Goal: Check status: Check status

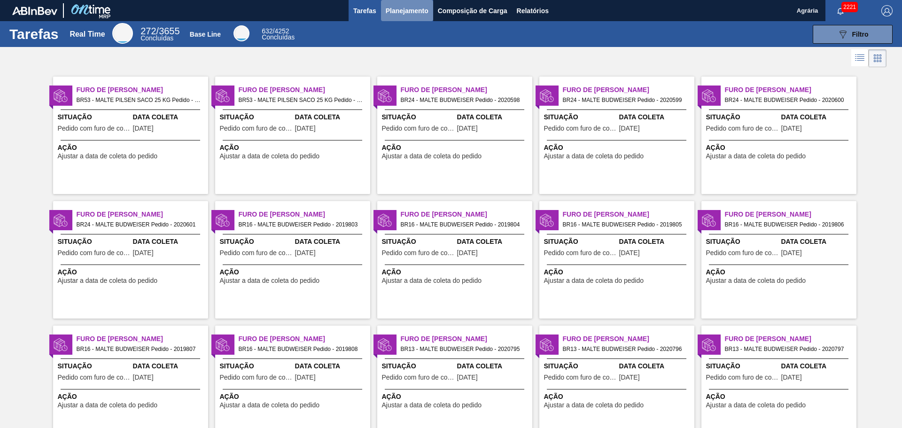
click at [407, 10] on span "Planejamento" at bounding box center [407, 10] width 43 height 11
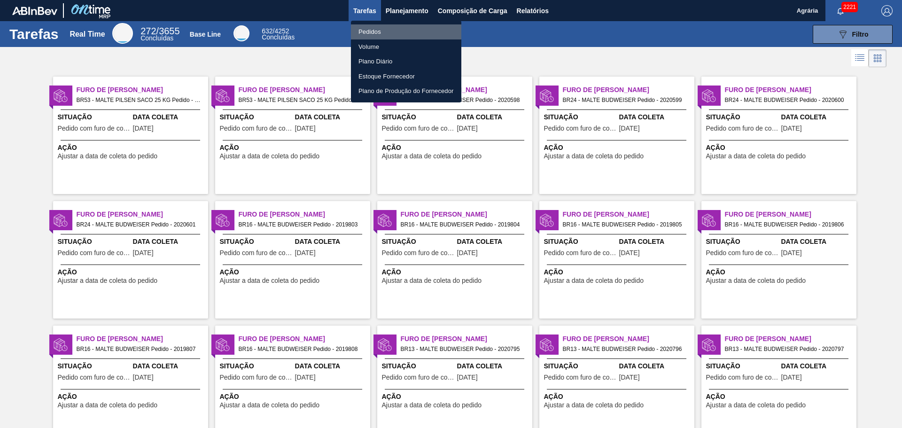
click at [392, 35] on li "Pedidos" at bounding box center [406, 31] width 110 height 15
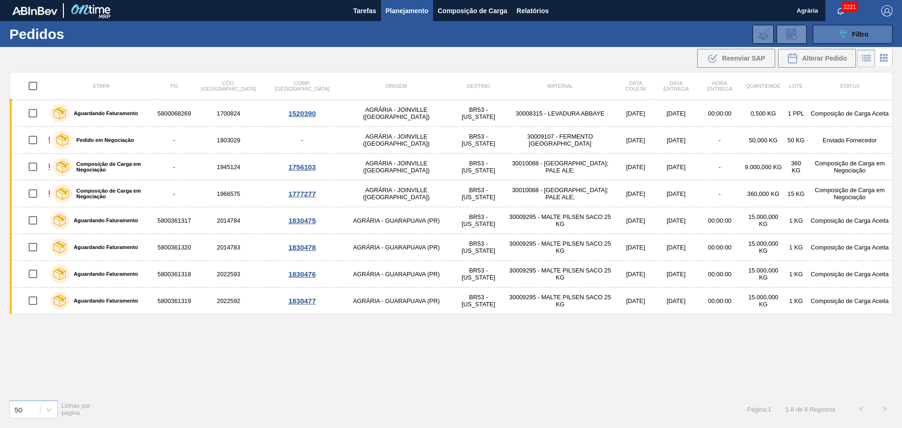
click at [853, 31] on span "Filtro" at bounding box center [861, 35] width 16 height 8
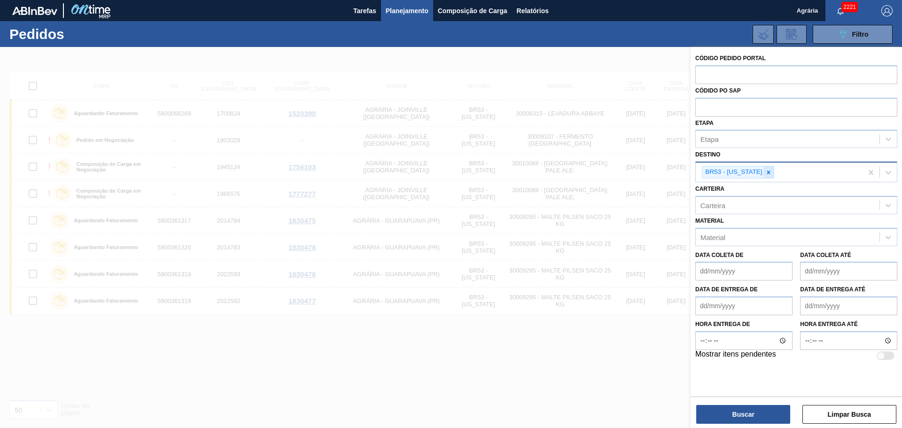
click at [766, 174] on icon at bounding box center [769, 172] width 7 height 7
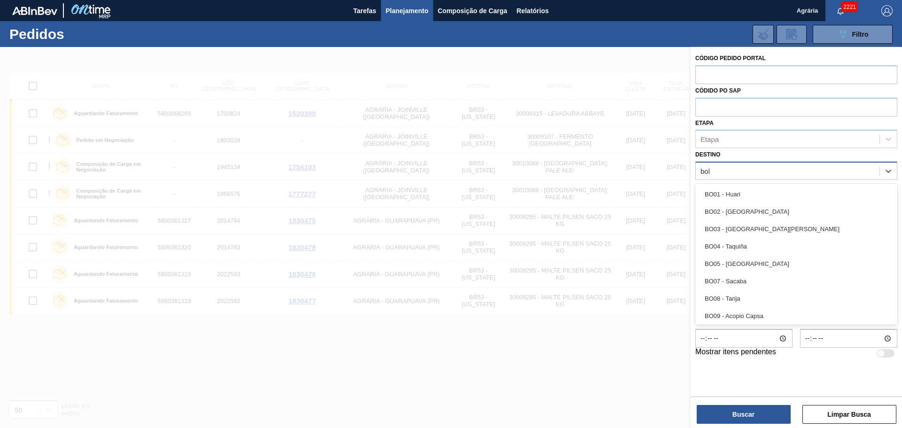
type input "bohe"
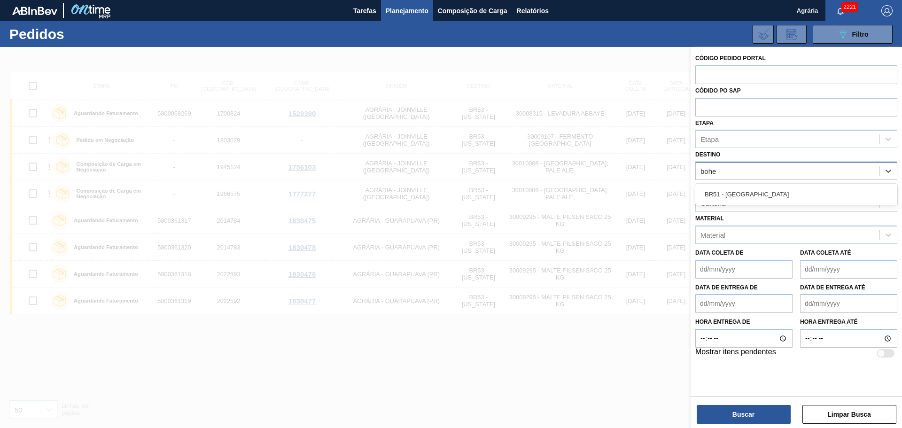
click at [756, 193] on div "BR51 - [GEOGRAPHIC_DATA]" at bounding box center [797, 194] width 202 height 17
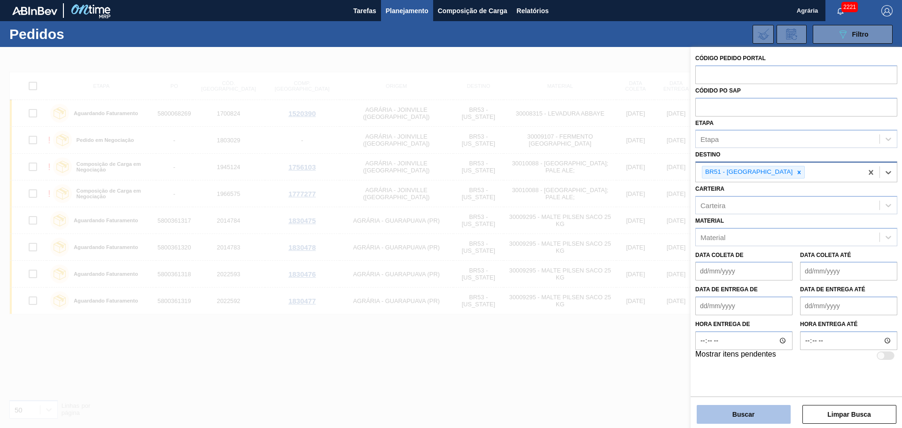
click at [738, 415] on button "Buscar" at bounding box center [744, 414] width 94 height 19
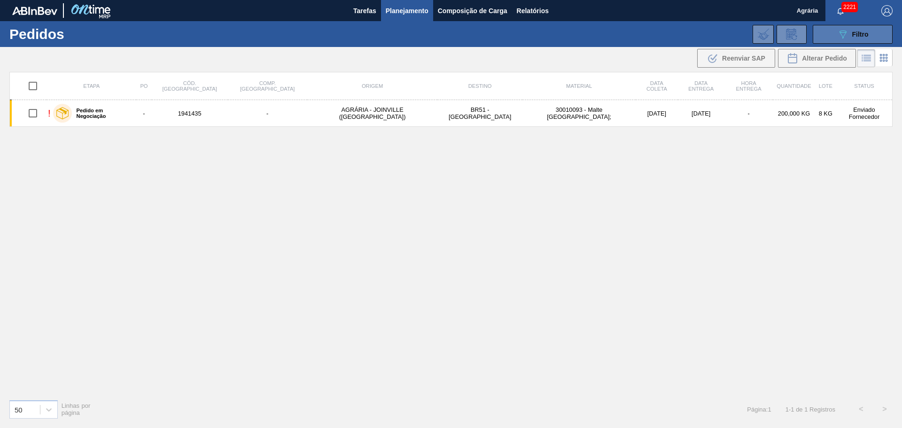
click at [842, 35] on icon at bounding box center [843, 35] width 7 height 8
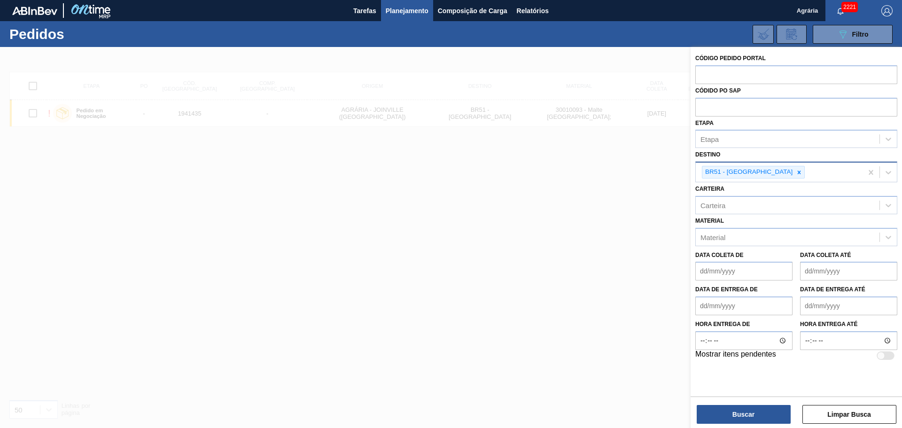
click at [590, 226] on div at bounding box center [451, 261] width 902 height 428
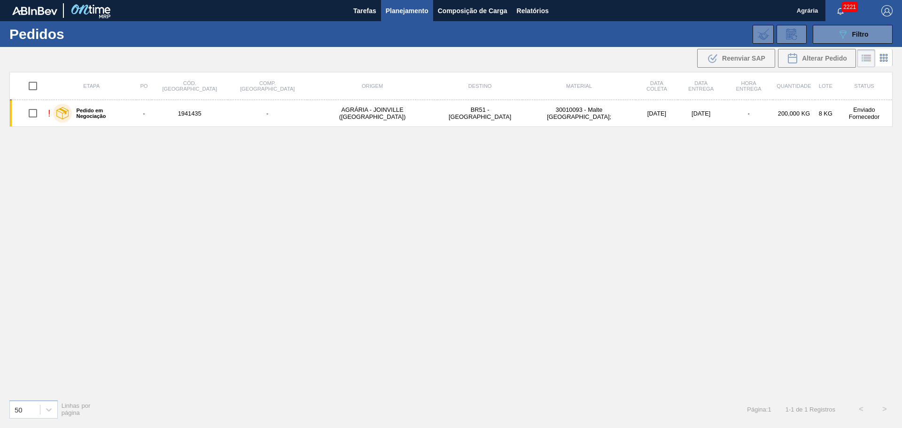
click at [395, 326] on div "Etapa PO Cód. Pedido Comp. Carga Origem Destino Material Data coleta Data entre…" at bounding box center [451, 232] width 884 height 320
drag, startPoint x: 487, startPoint y: 227, endPoint x: 421, endPoint y: 173, distance: 85.3
click at [487, 226] on div "Etapa PO Cód. Pedido Comp. Carga Origem Destino Material Data coleta Data entre…" at bounding box center [451, 232] width 884 height 320
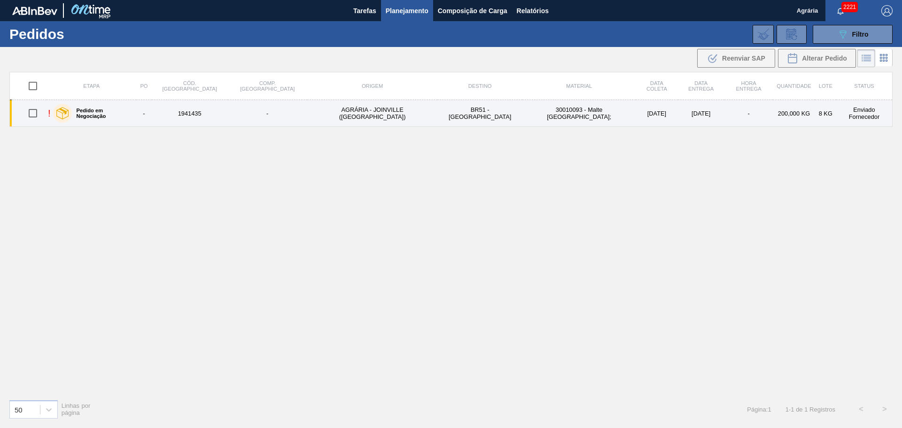
drag, startPoint x: 886, startPoint y: 29, endPoint x: 818, endPoint y: 123, distance: 116.4
click at [886, 29] on button "089F7B8B-B2A5-4AFE-B5C0-19BA573D28AC Filtro" at bounding box center [853, 34] width 80 height 19
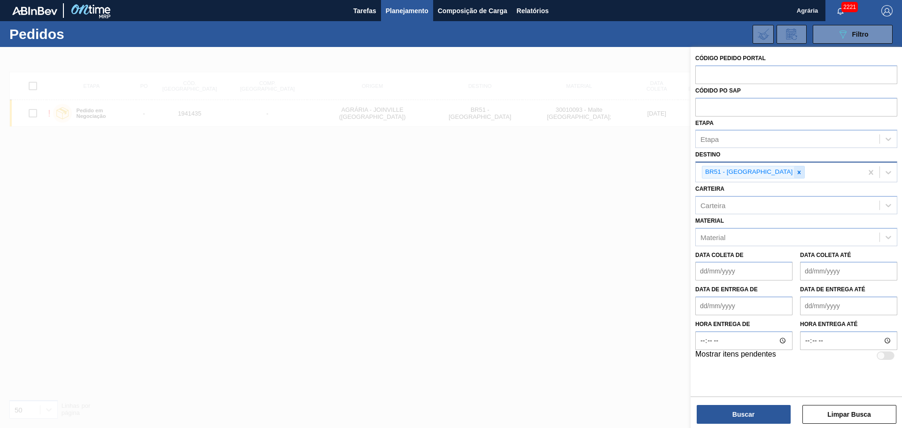
click at [794, 175] on div at bounding box center [799, 172] width 10 height 12
type input "macac"
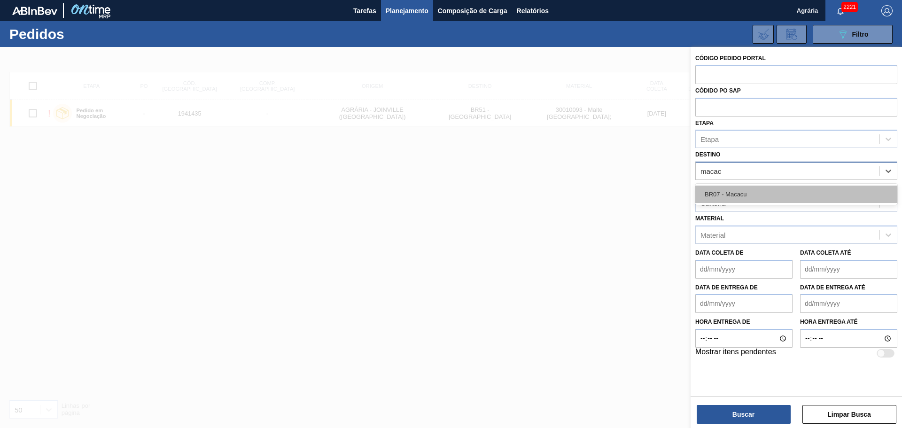
click at [736, 194] on div "BR07 - Macacu" at bounding box center [797, 194] width 202 height 17
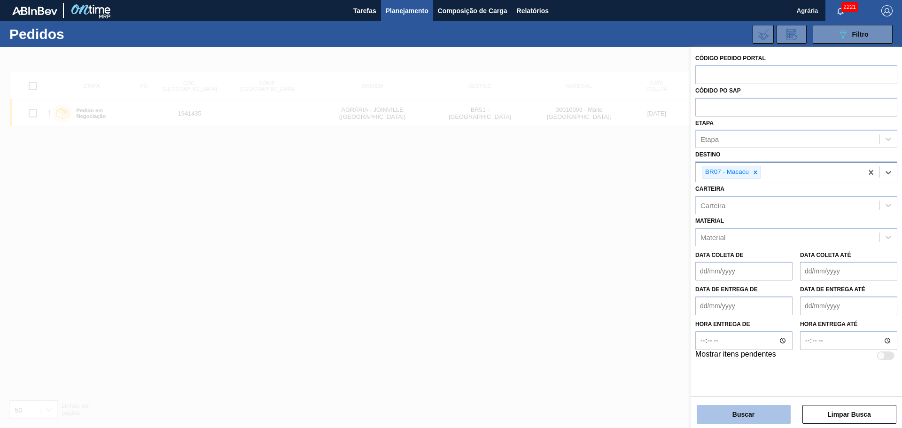
click at [747, 414] on button "Buscar" at bounding box center [744, 414] width 94 height 19
